Goal: Information Seeking & Learning: Learn about a topic

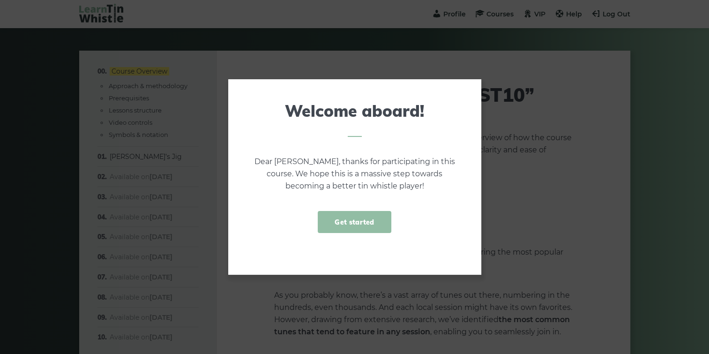
click at [357, 216] on link "Get started" at bounding box center [354, 222] width 73 height 22
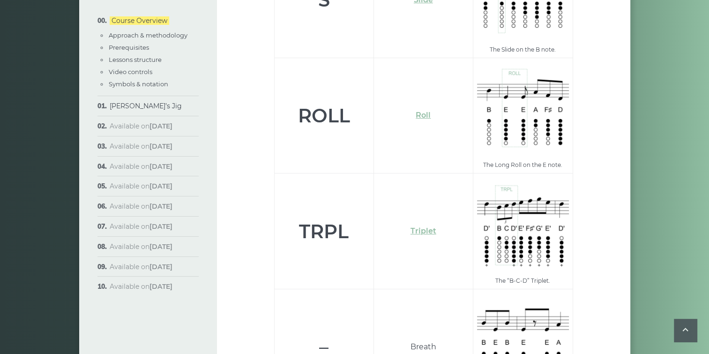
scroll to position [3362, 0]
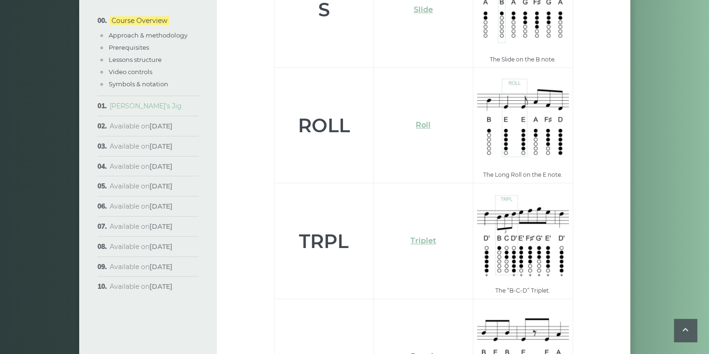
click at [136, 106] on link "[PERSON_NAME]’s Jig" at bounding box center [146, 106] width 72 height 8
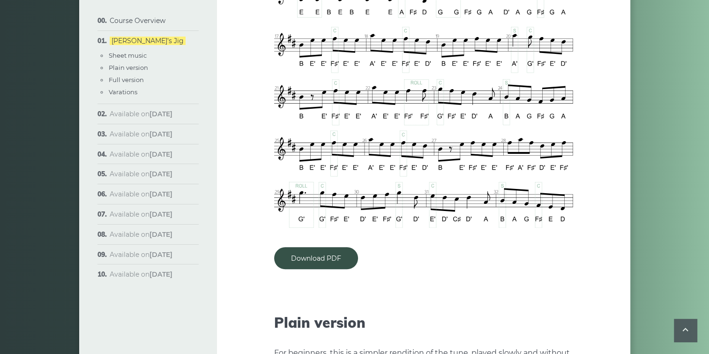
scroll to position [891, 0]
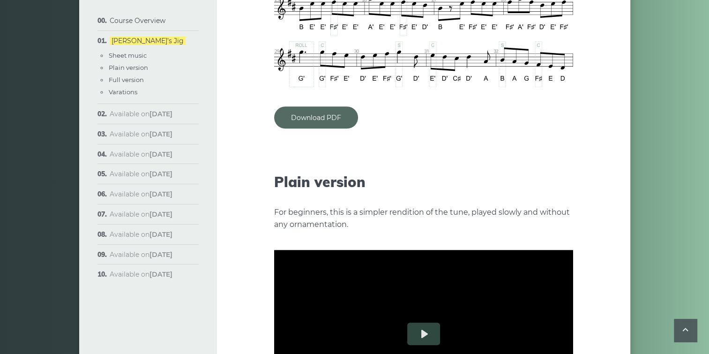
click at [321, 106] on link "Download PDF" at bounding box center [316, 117] width 84 height 22
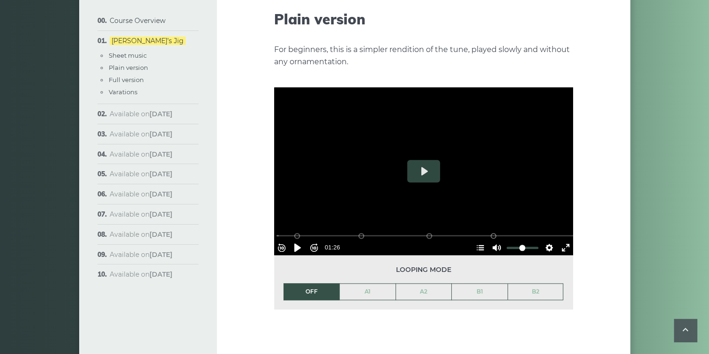
scroll to position [1079, 0]
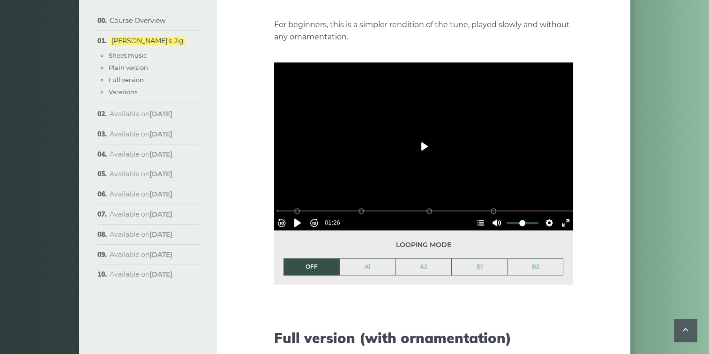
click at [424, 135] on button "Play" at bounding box center [423, 146] width 33 height 23
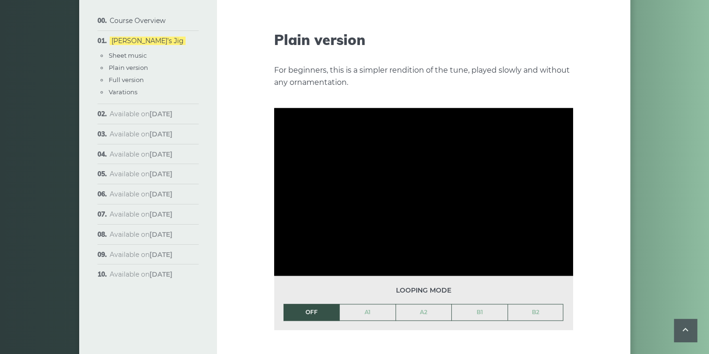
scroll to position [1032, 0]
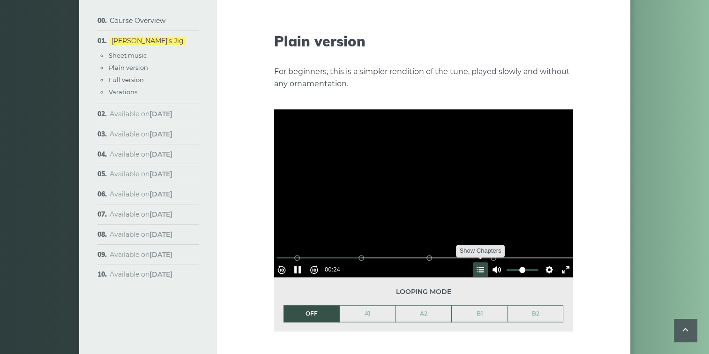
click at [477, 262] on button "Hide Chapters Show Chapters" at bounding box center [480, 269] width 15 height 15
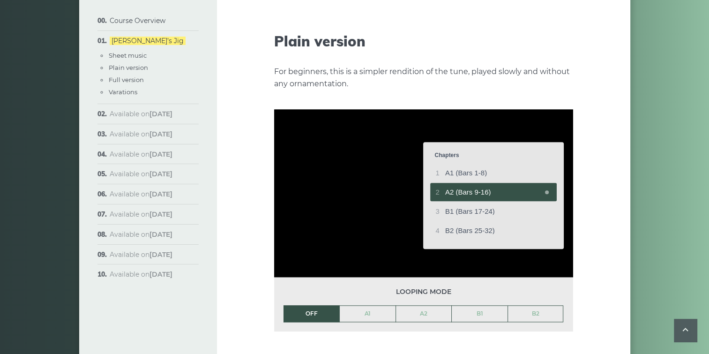
click at [477, 252] on div at bounding box center [423, 193] width 299 height 168
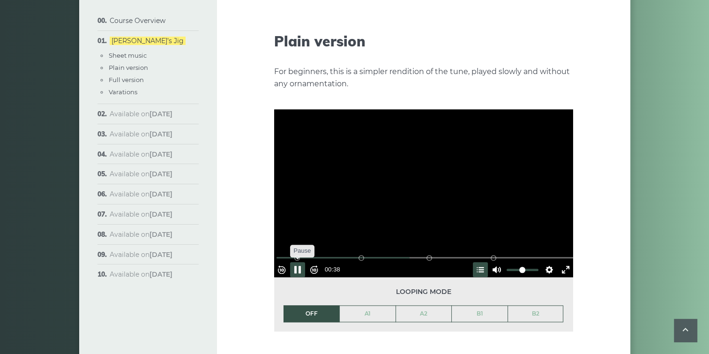
click at [302, 262] on button "Pause Play" at bounding box center [297, 269] width 15 height 15
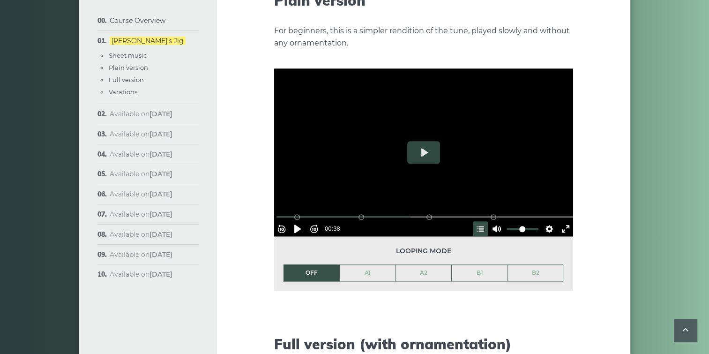
scroll to position [1079, 0]
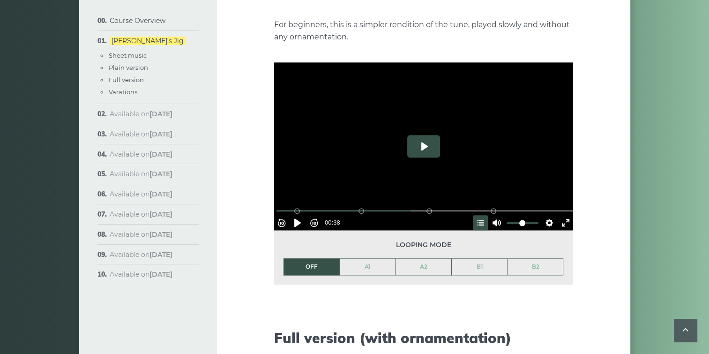
click at [422, 135] on button "Play" at bounding box center [423, 146] width 33 height 23
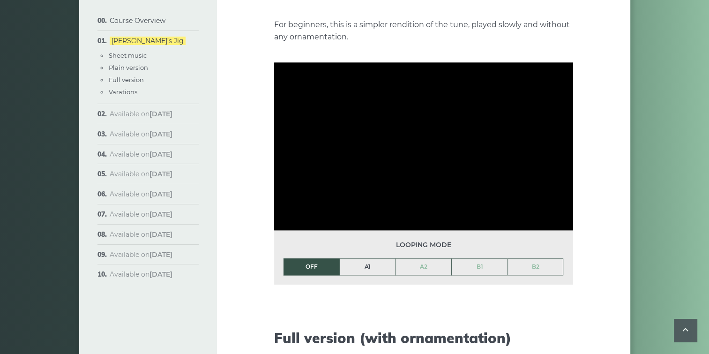
click at [369, 259] on link "A1" at bounding box center [368, 267] width 56 height 16
click at [314, 259] on link "OFF" at bounding box center [312, 267] width 56 height 16
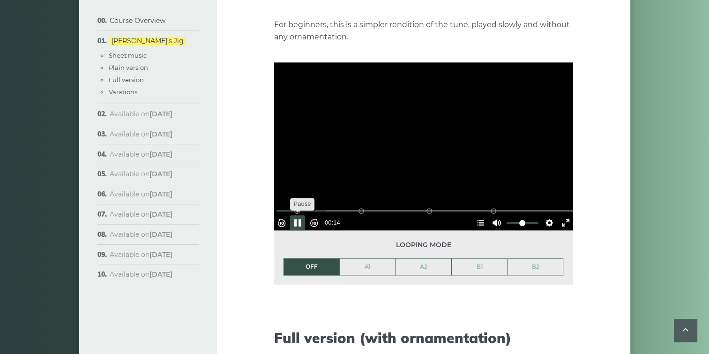
click at [300, 215] on button "Pause Play" at bounding box center [297, 222] width 15 height 15
click at [547, 215] on button "Settings" at bounding box center [549, 222] width 15 height 15
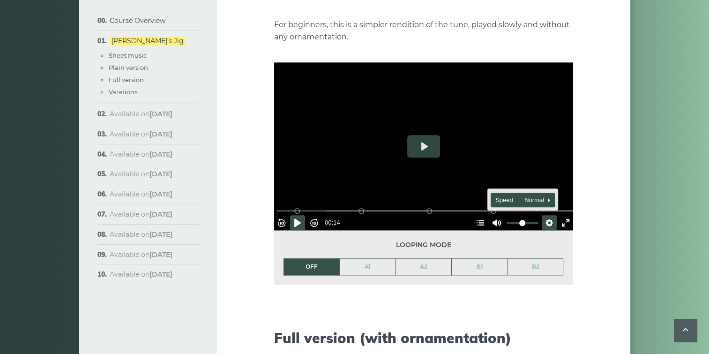
click at [505, 195] on span "Speed Normal" at bounding box center [519, 200] width 46 height 10
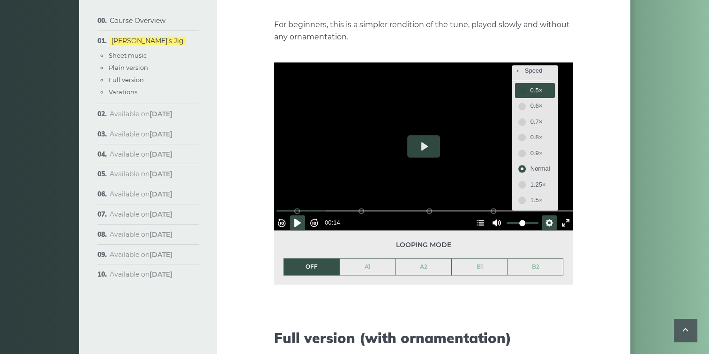
click at [531, 85] on span "0.5×" at bounding box center [541, 90] width 20 height 10
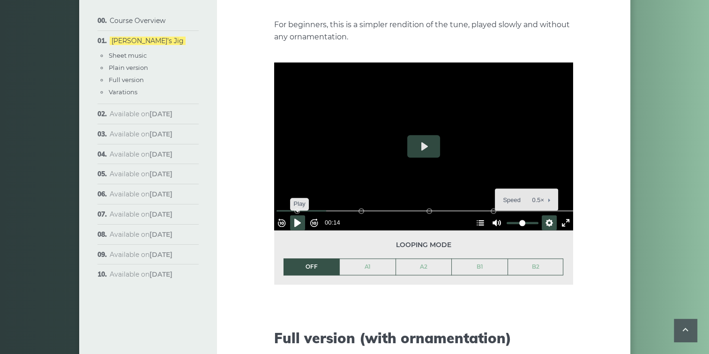
click at [299, 215] on button "Pause Play" at bounding box center [297, 222] width 15 height 15
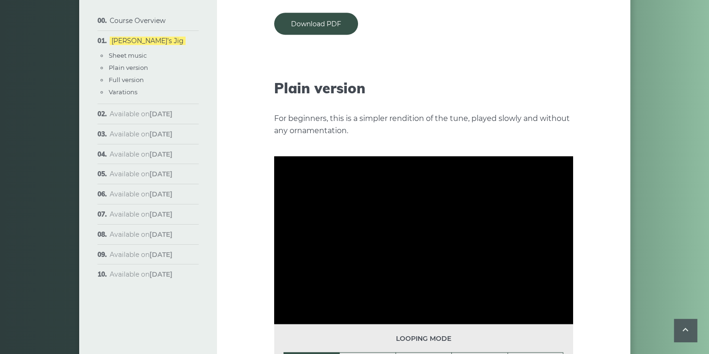
scroll to position [1125, 0]
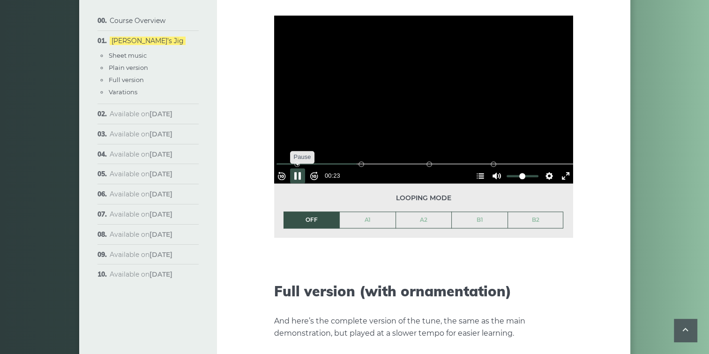
click at [302, 168] on button "Pause Play" at bounding box center [297, 175] width 15 height 15
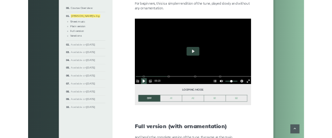
scroll to position [1079, 0]
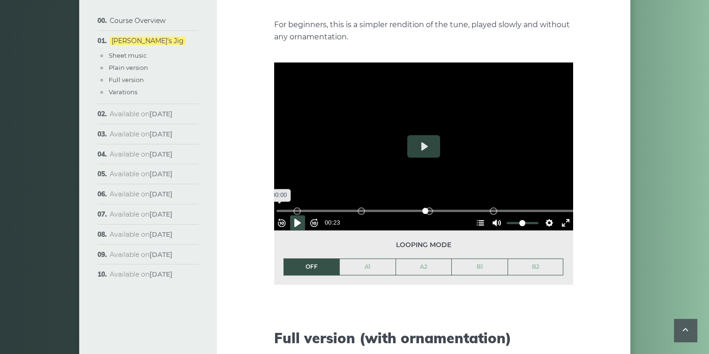
click at [283, 206] on input "Seek" at bounding box center [426, 210] width 298 height 9
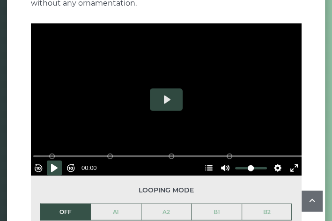
scroll to position [985, 0]
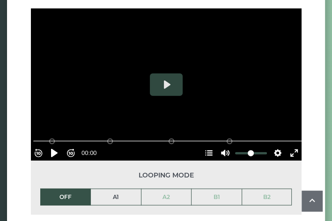
click at [113, 189] on link "A1" at bounding box center [116, 197] width 50 height 16
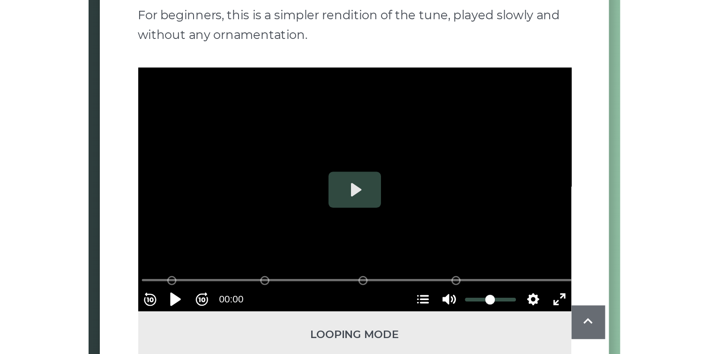
scroll to position [938, 0]
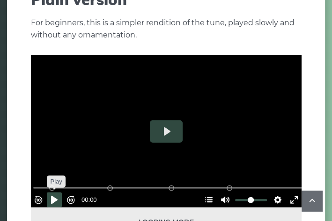
click at [59, 193] on button "Pause Play" at bounding box center [54, 200] width 15 height 15
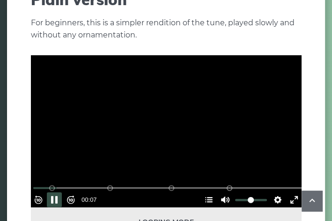
drag, startPoint x: 52, startPoint y: 173, endPoint x: 19, endPoint y: 174, distance: 32.8
click at [19, 174] on article "Week 1: Morrison’s Jig The first popular tune we’ll learn in the course is call…" at bounding box center [166, 188] width 299 height 2152
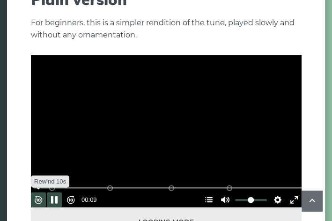
drag, startPoint x: 19, startPoint y: 173, endPoint x: 43, endPoint y: 184, distance: 26.4
click at [43, 193] on button "Rewind 10s" at bounding box center [38, 200] width 15 height 15
click at [58, 193] on button "Pause Play" at bounding box center [54, 200] width 15 height 15
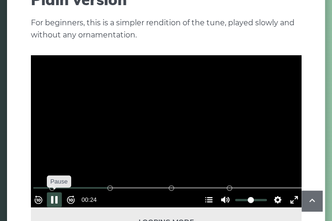
type input "*****"
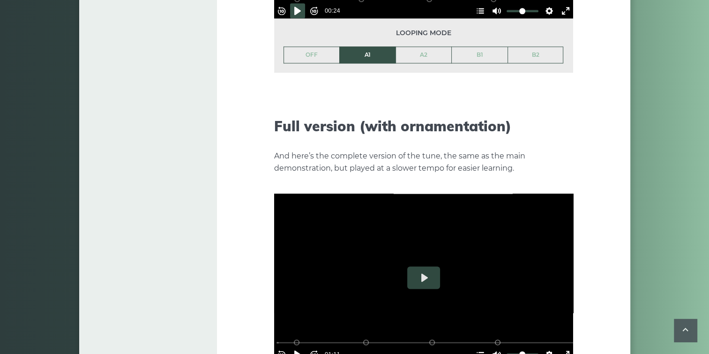
scroll to position [1360, 0]
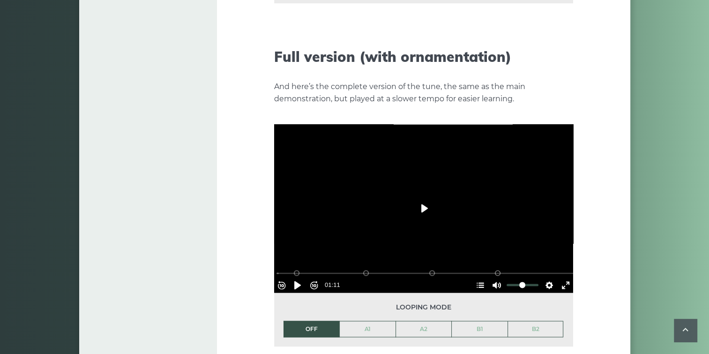
click at [426, 197] on button "Play" at bounding box center [423, 208] width 33 height 23
click at [302, 278] on button "Pause Play" at bounding box center [297, 285] width 15 height 15
type input "*****"
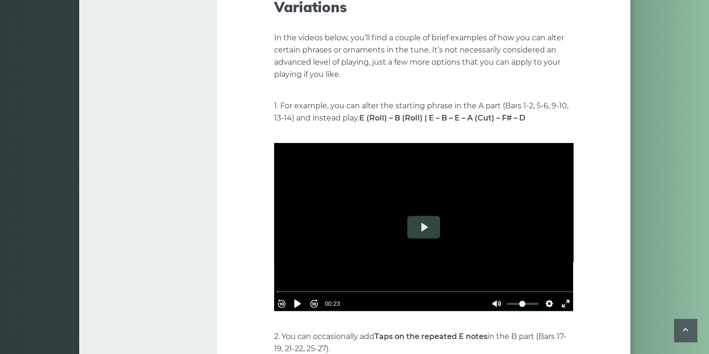
scroll to position [1829, 0]
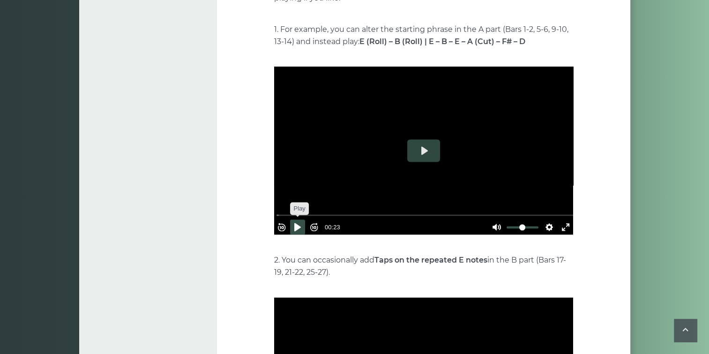
click at [299, 220] on button "Pause Play" at bounding box center [297, 227] width 15 height 15
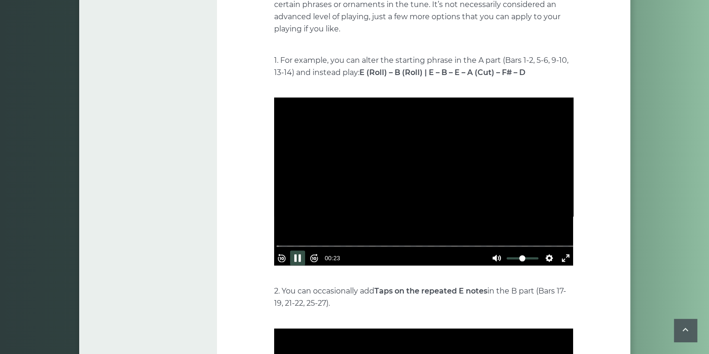
scroll to position [1782, 0]
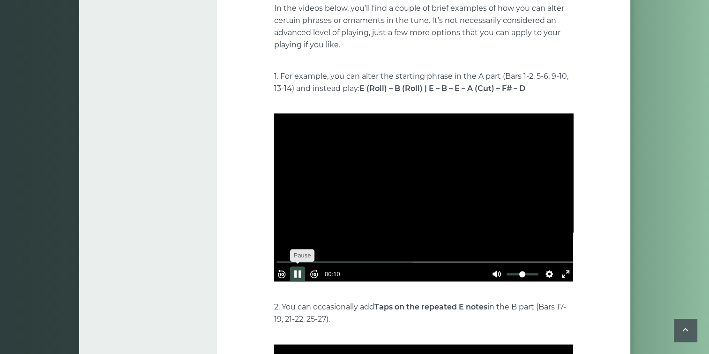
click at [300, 267] on button "Pause Play" at bounding box center [297, 274] width 15 height 15
type input "*****"
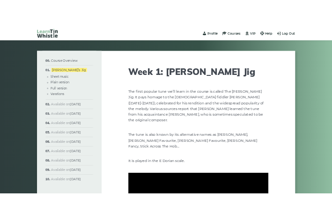
scroll to position [189, 0]
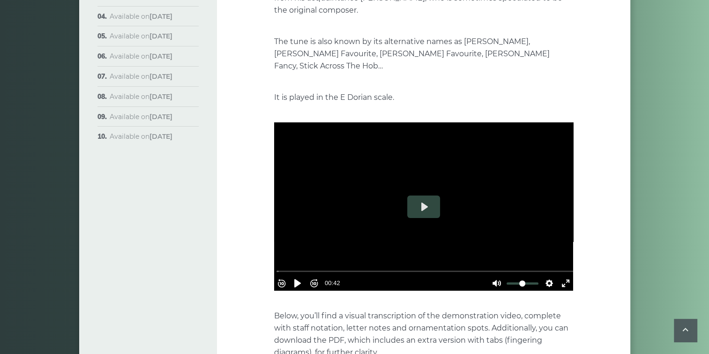
drag, startPoint x: 233, startPoint y: 41, endPoint x: 315, endPoint y: 8, distance: 88.6
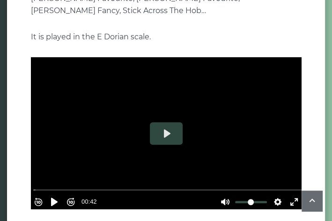
scroll to position [235, 0]
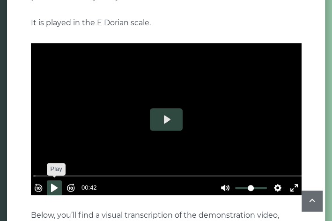
click at [57, 181] on button "Pause Play" at bounding box center [54, 188] width 15 height 15
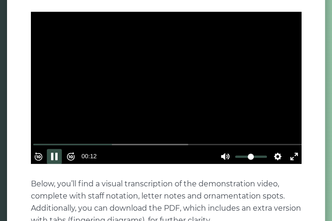
scroll to position [282, 0]
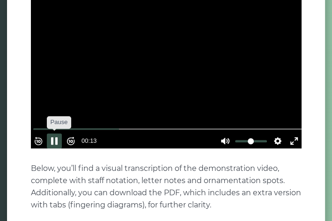
click at [57, 134] on button "Pause Play" at bounding box center [54, 141] width 15 height 15
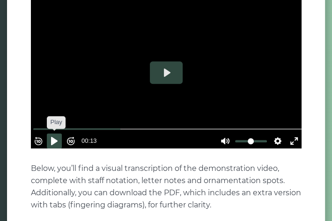
type input "*****"
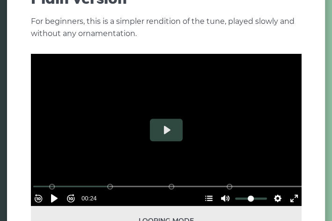
scroll to position [939, 0]
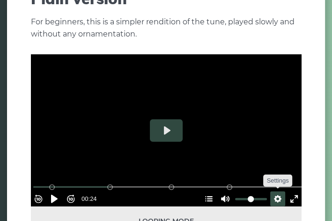
click at [274, 192] on button "Settings" at bounding box center [278, 199] width 15 height 15
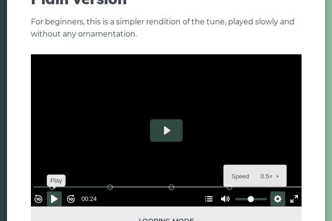
click at [59, 192] on button "Pause Play" at bounding box center [54, 199] width 15 height 15
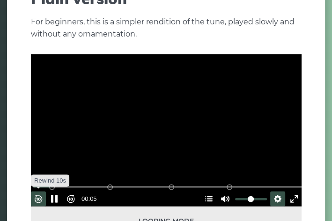
click at [44, 192] on button "Rewind 10s" at bounding box center [38, 199] width 15 height 15
click at [59, 192] on button "Pause Play" at bounding box center [54, 199] width 15 height 15
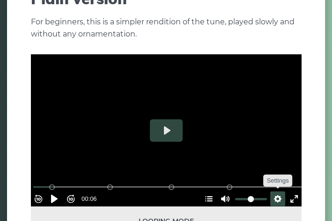
click at [272, 192] on button "Settings" at bounding box center [278, 199] width 15 height 15
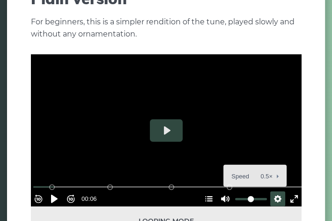
click at [272, 192] on button "Settings" at bounding box center [278, 199] width 15 height 15
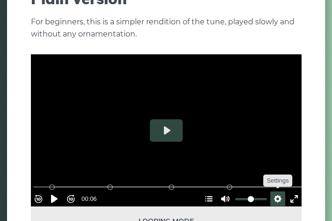
click at [272, 192] on button "Settings" at bounding box center [278, 199] width 15 height 15
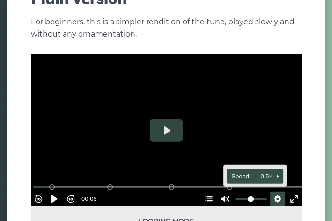
click at [273, 169] on button "Speed 0.5×" at bounding box center [255, 176] width 57 height 15
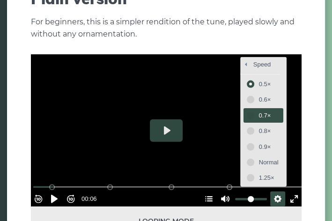
click at [259, 111] on span "0.7×" at bounding box center [269, 116] width 20 height 10
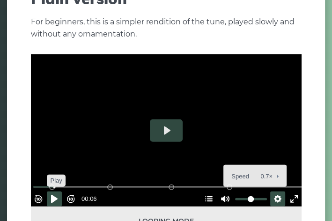
click at [62, 192] on button "Pause Play" at bounding box center [54, 199] width 15 height 15
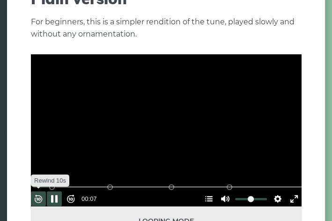
click at [45, 192] on button "Rewind 10s" at bounding box center [38, 199] width 15 height 15
click at [57, 192] on button "Pause Play" at bounding box center [54, 199] width 15 height 15
type input "****"
